Goal: Information Seeking & Learning: Learn about a topic

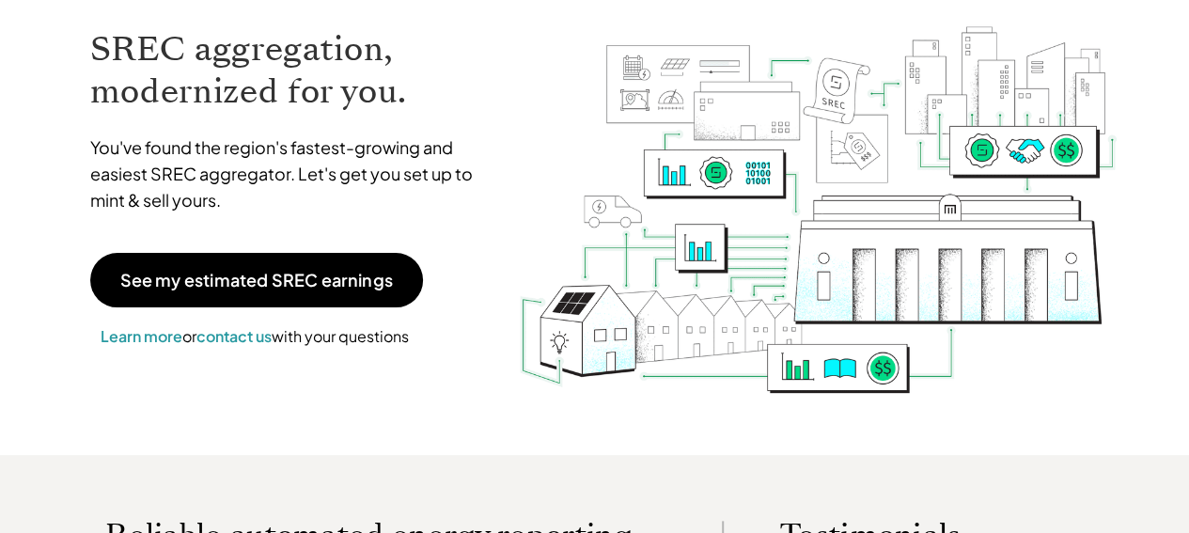
scroll to position [188, 0]
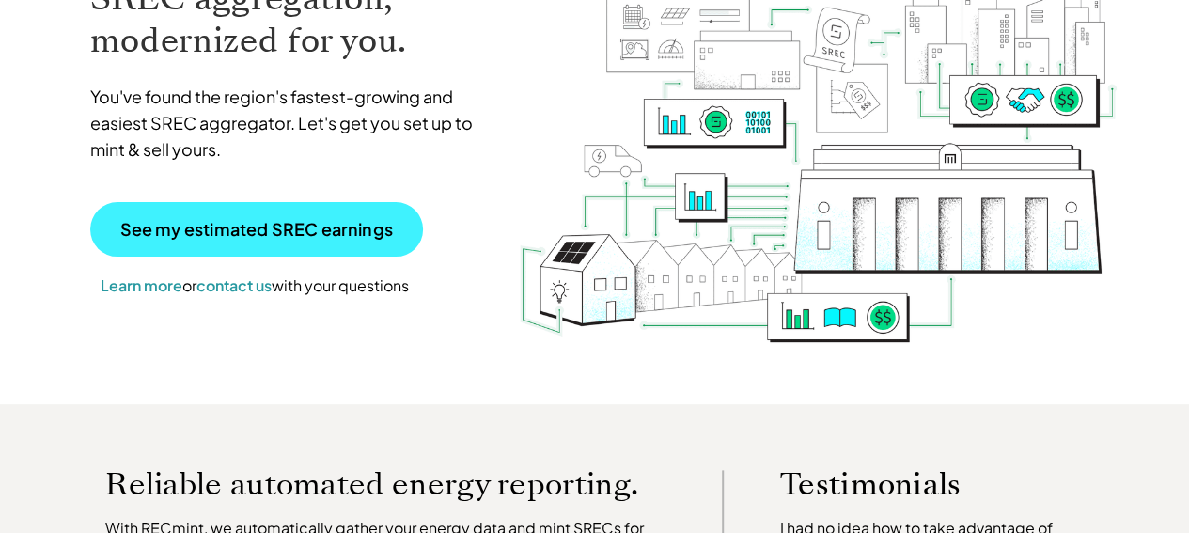
click at [291, 232] on p "See my estimated SREC earnings" at bounding box center [256, 229] width 272 height 17
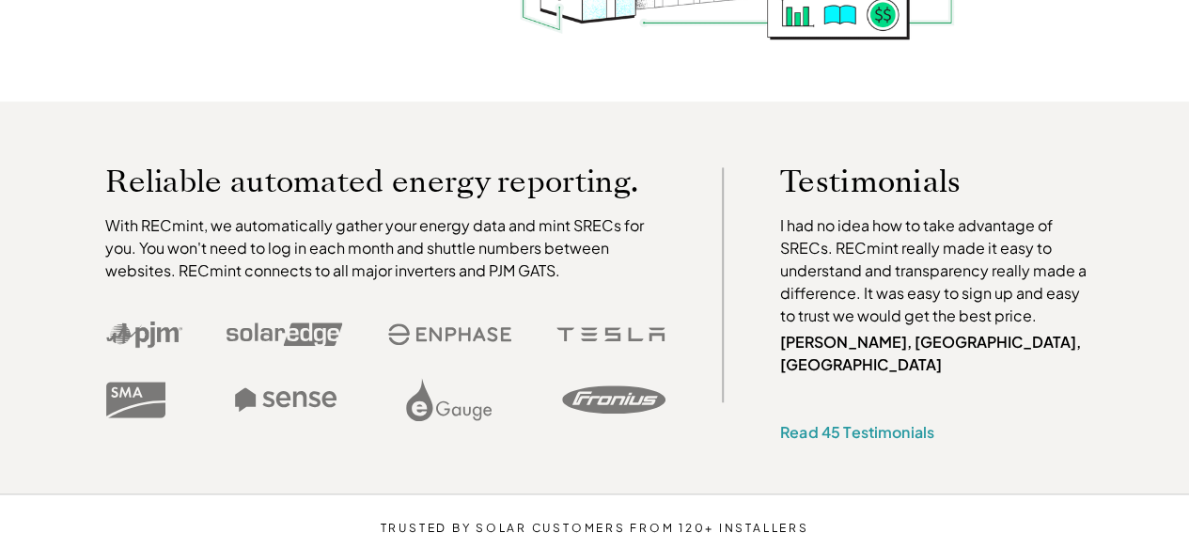
scroll to position [658, 0]
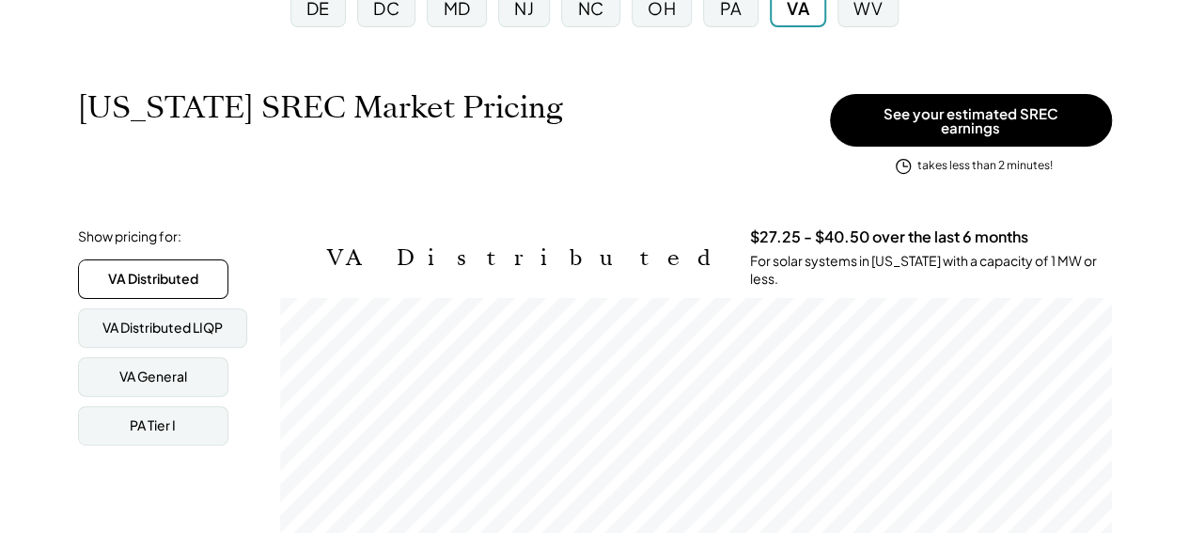
scroll to position [282, 0]
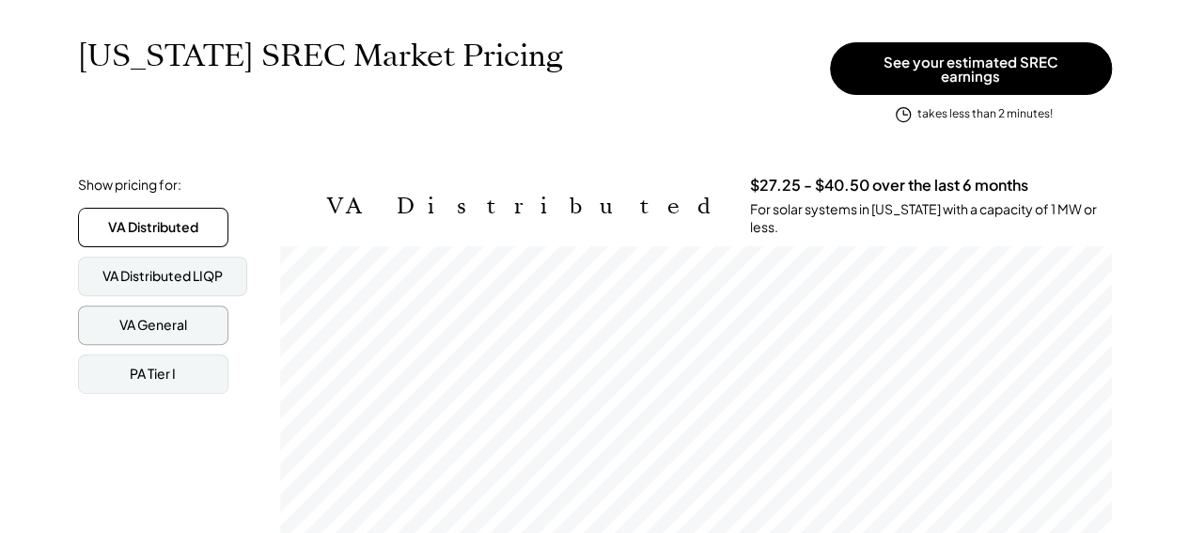
click at [180, 316] on div "VA General" at bounding box center [153, 325] width 68 height 19
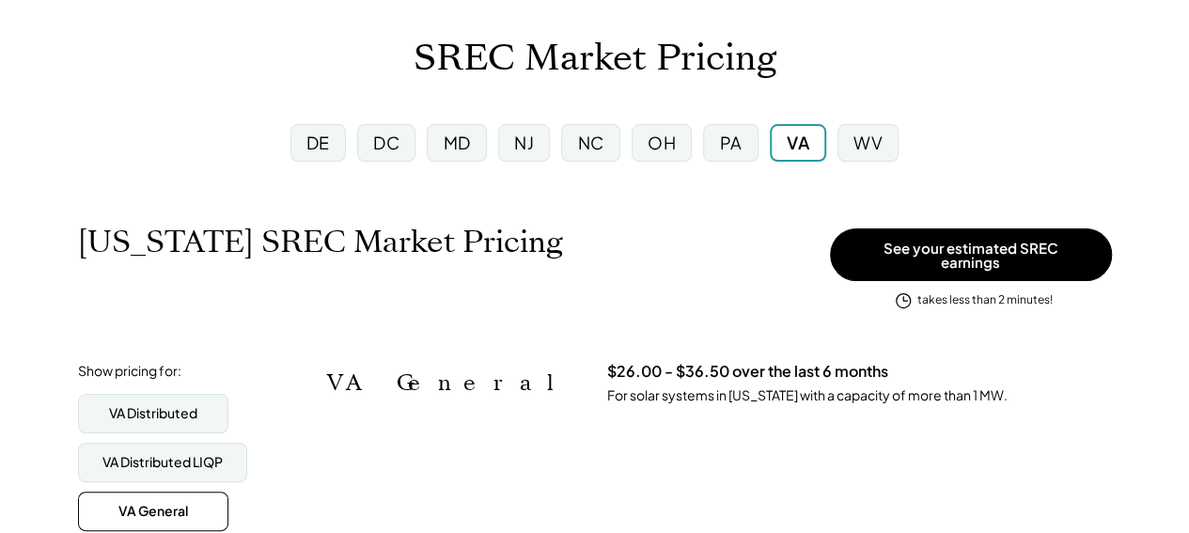
scroll to position [94, 0]
